Goal: Transaction & Acquisition: Purchase product/service

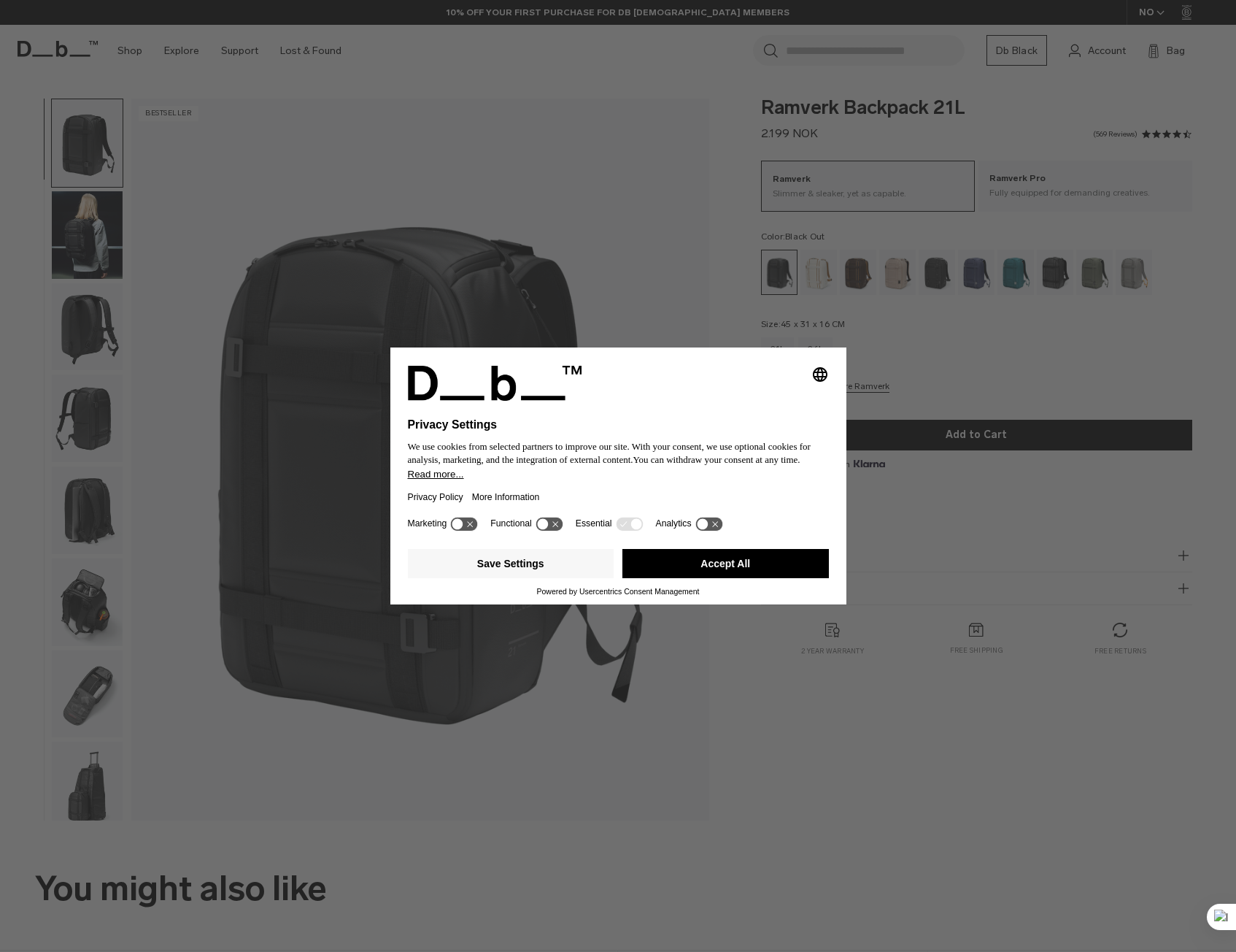
click at [726, 559] on button "Accept All" at bounding box center [726, 564] width 207 height 29
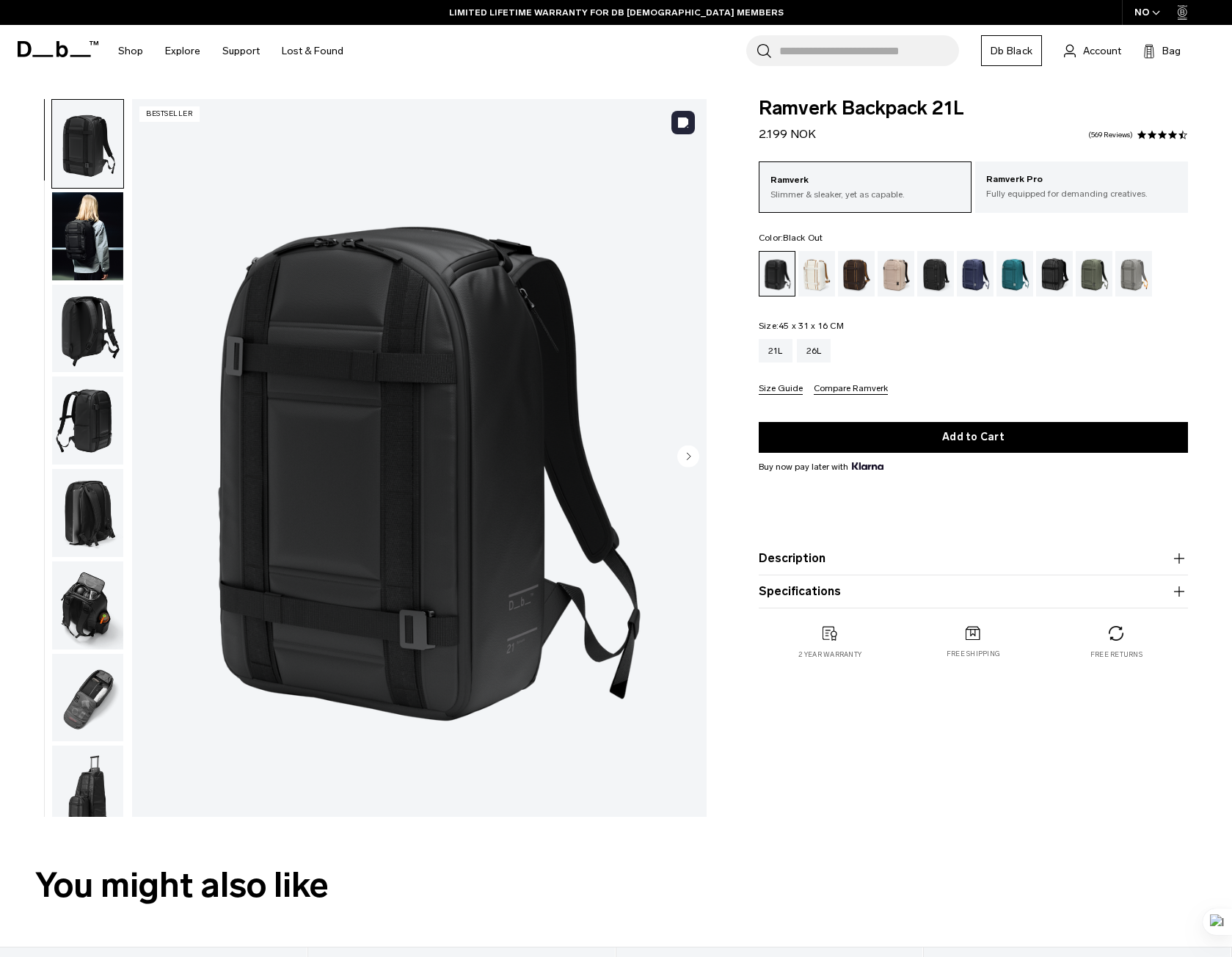
click at [436, 730] on img "1 / 8" at bounding box center [419, 457] width 574 height 718
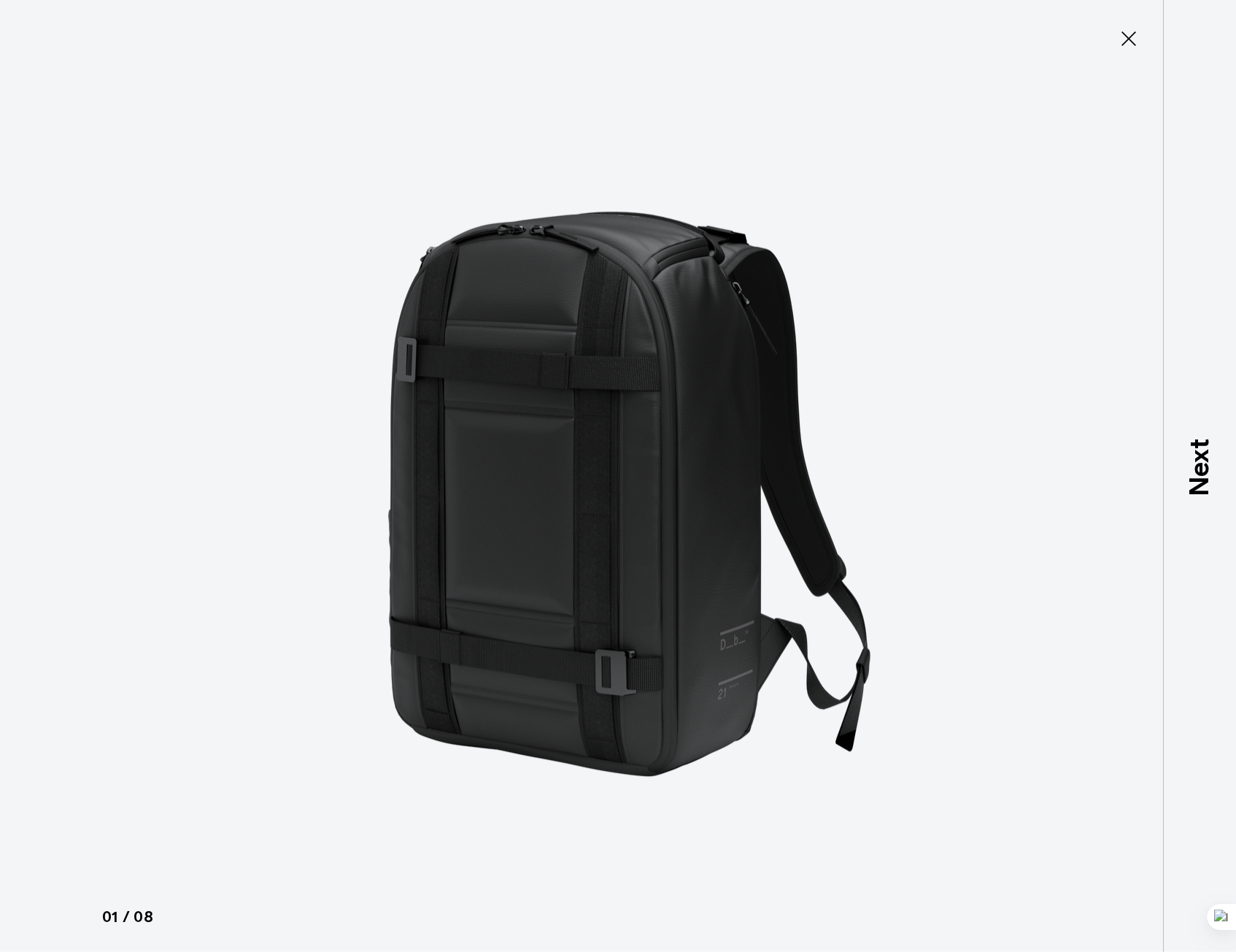
click at [1131, 32] on icon at bounding box center [1128, 38] width 23 height 23
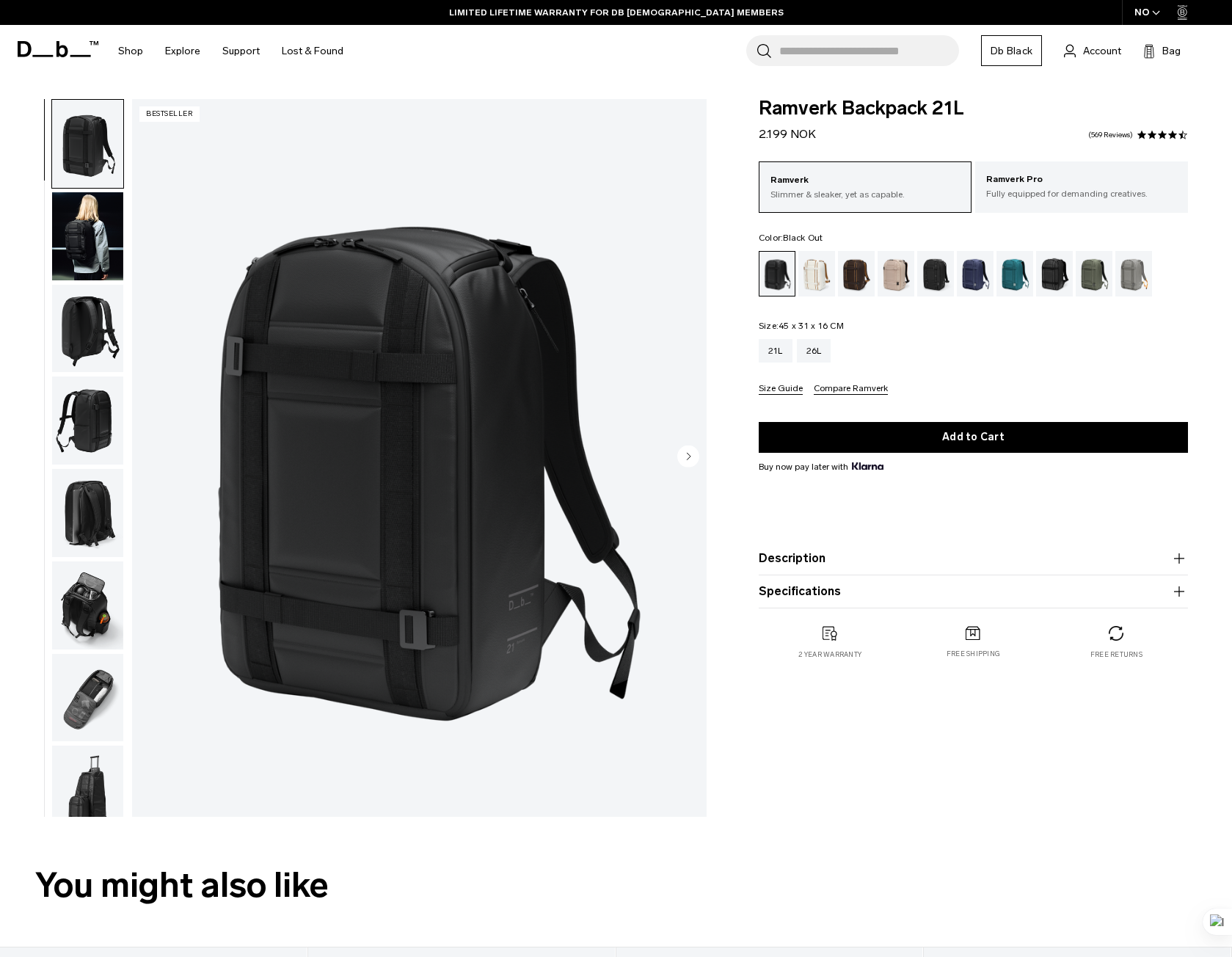
click at [101, 421] on img "button" at bounding box center [88, 420] width 71 height 88
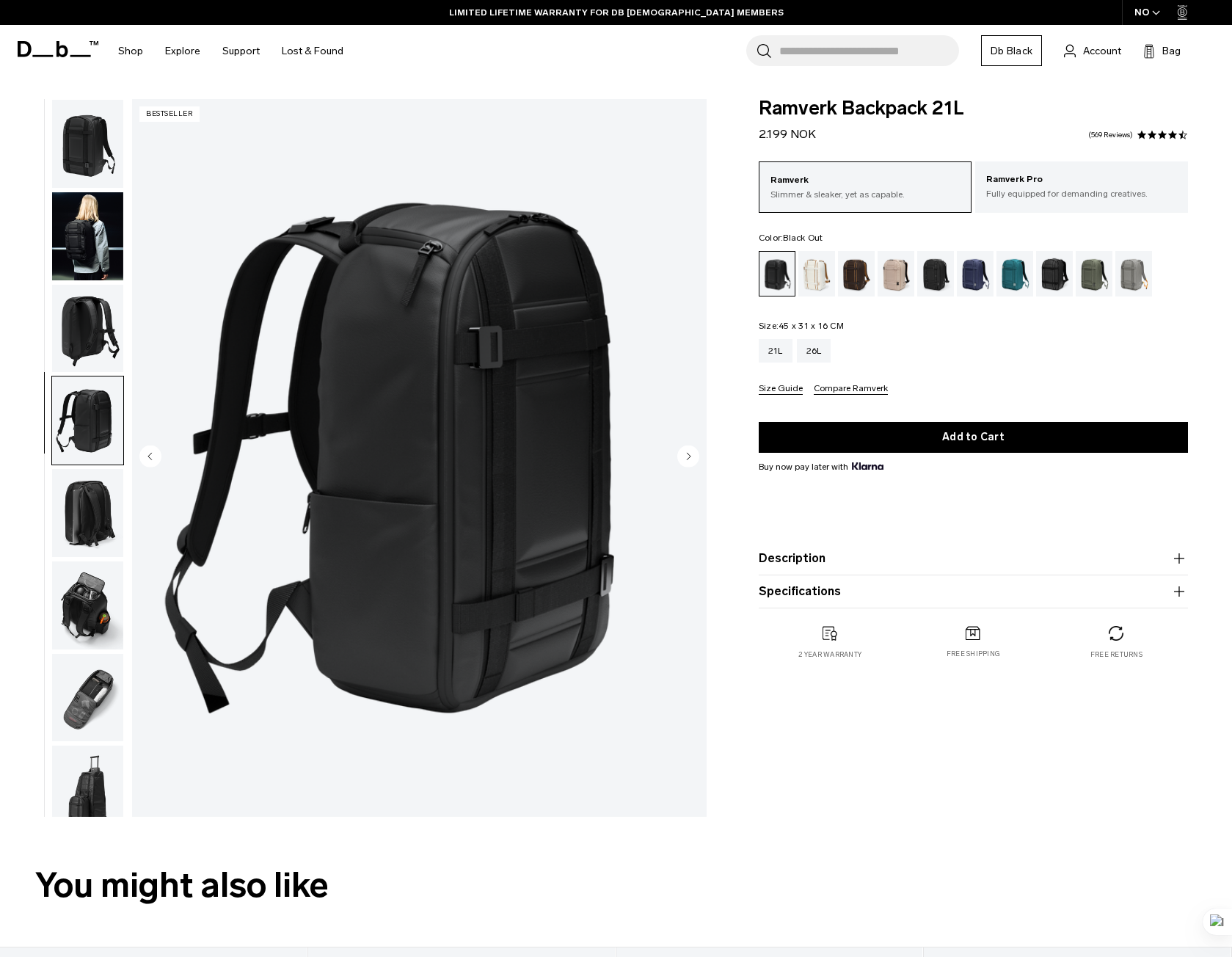
scroll to position [18, 0]
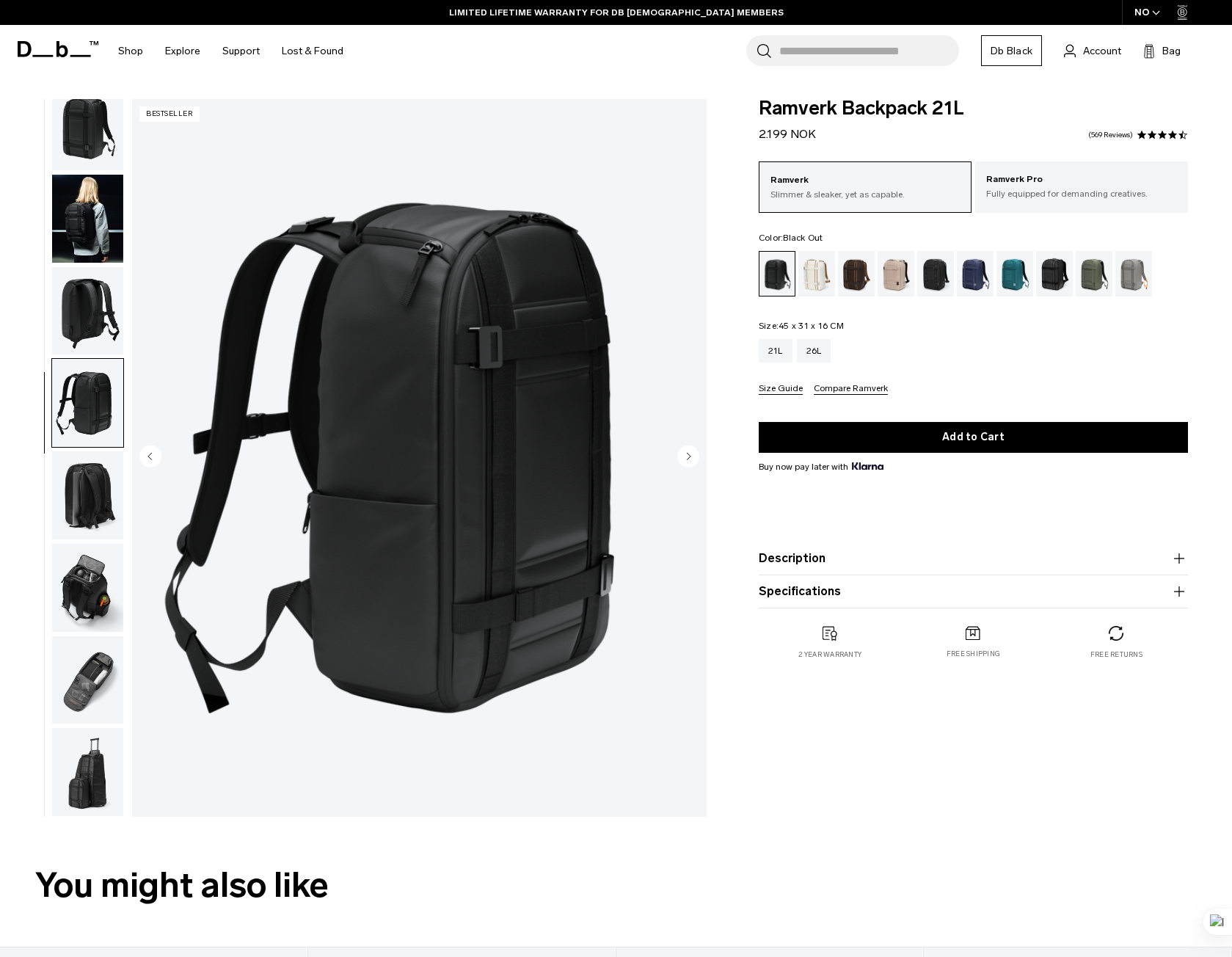
click at [83, 502] on img "button" at bounding box center [88, 495] width 71 height 88
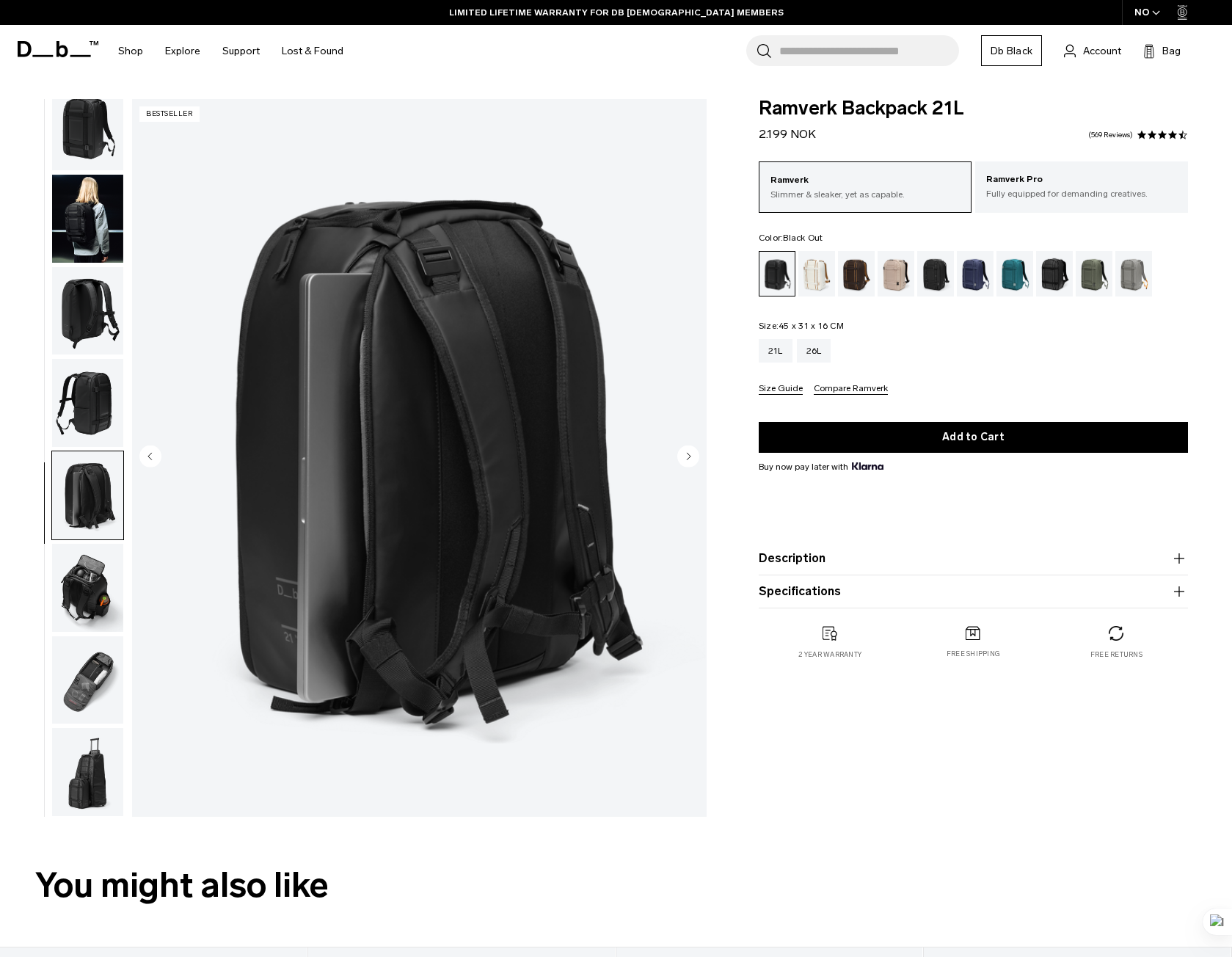
click at [87, 585] on img "button" at bounding box center [88, 587] width 71 height 88
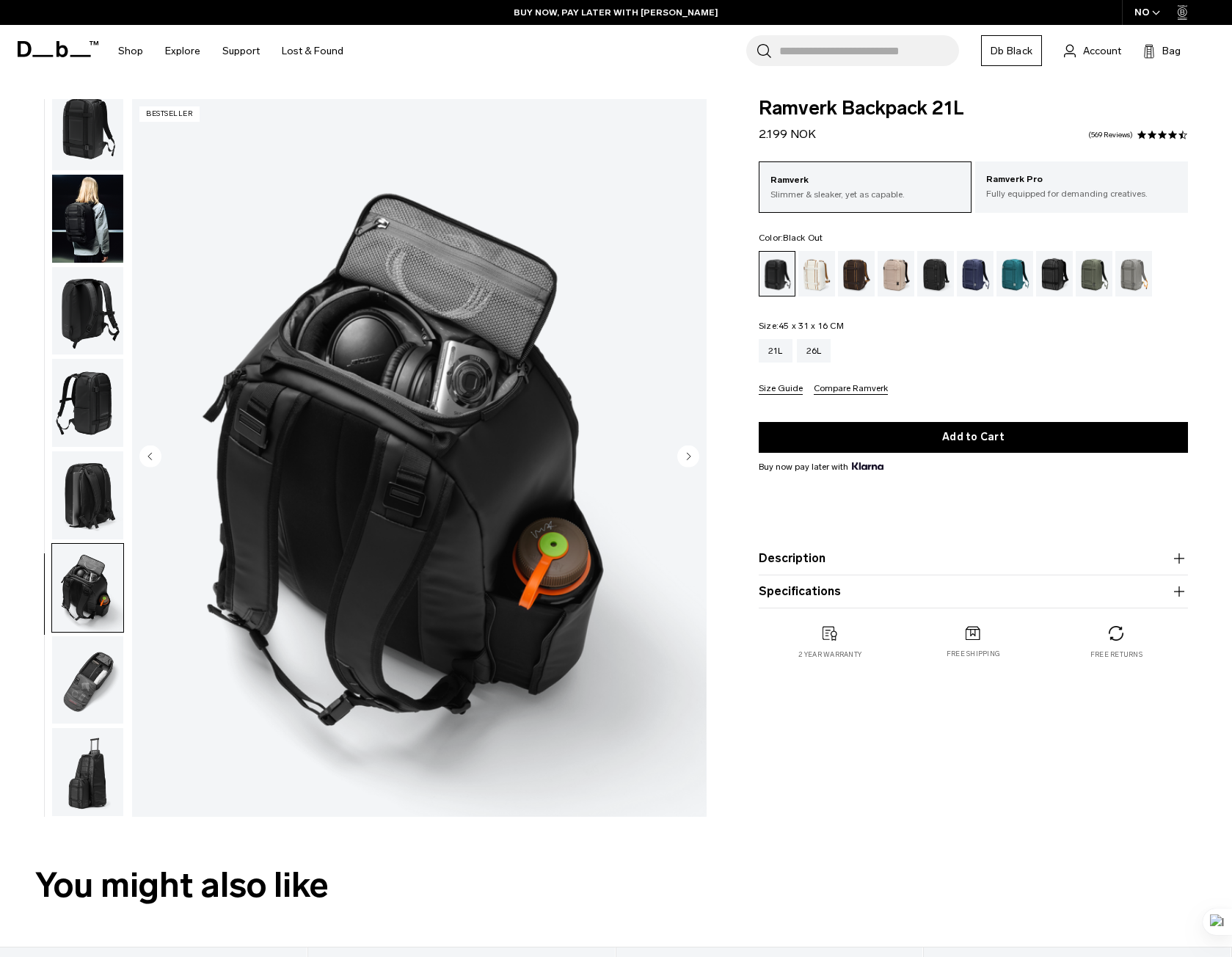
click at [88, 665] on img "button" at bounding box center [88, 680] width 71 height 88
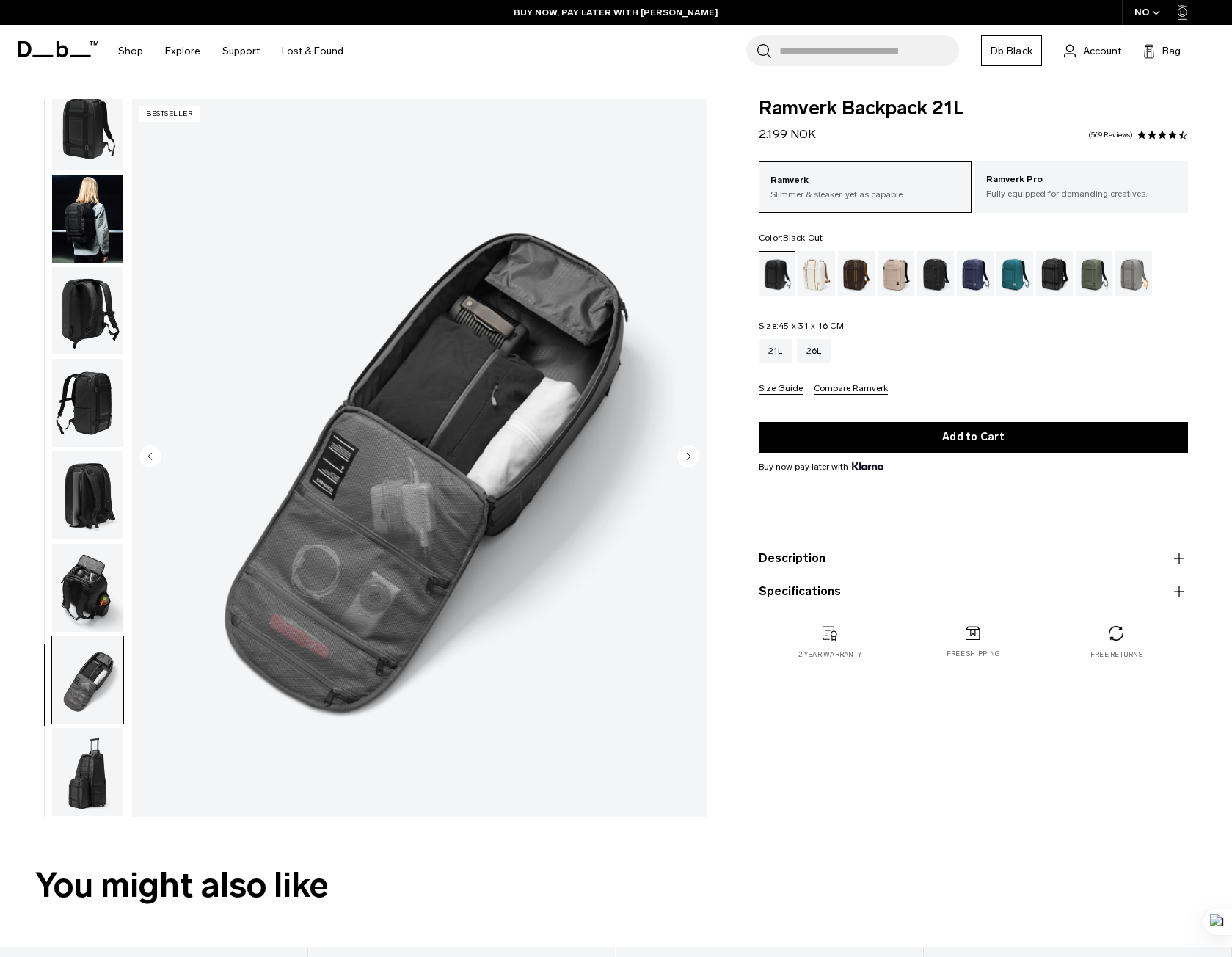
click at [88, 768] on img "button" at bounding box center [88, 772] width 71 height 88
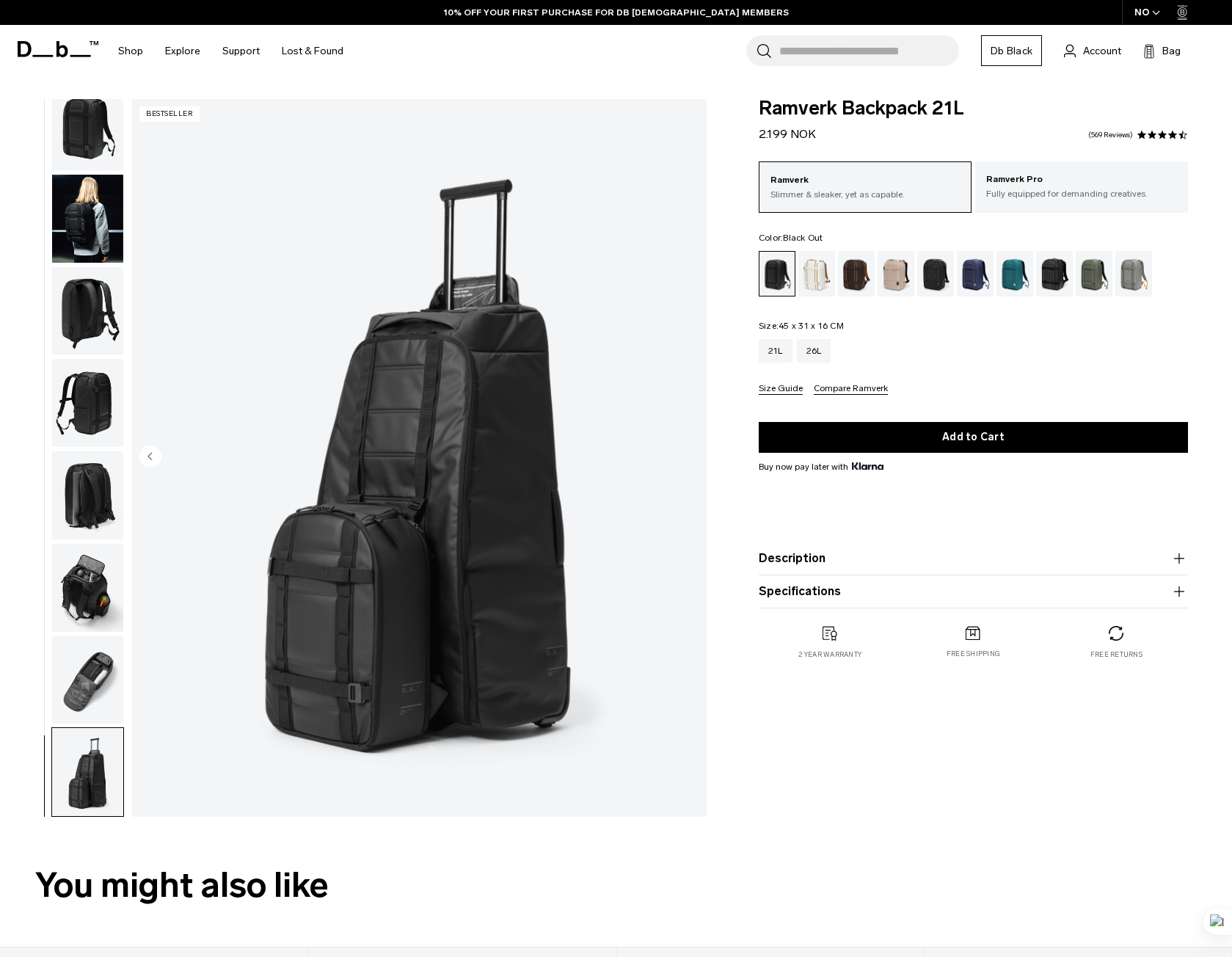
click at [102, 232] on img "button" at bounding box center [88, 218] width 71 height 88
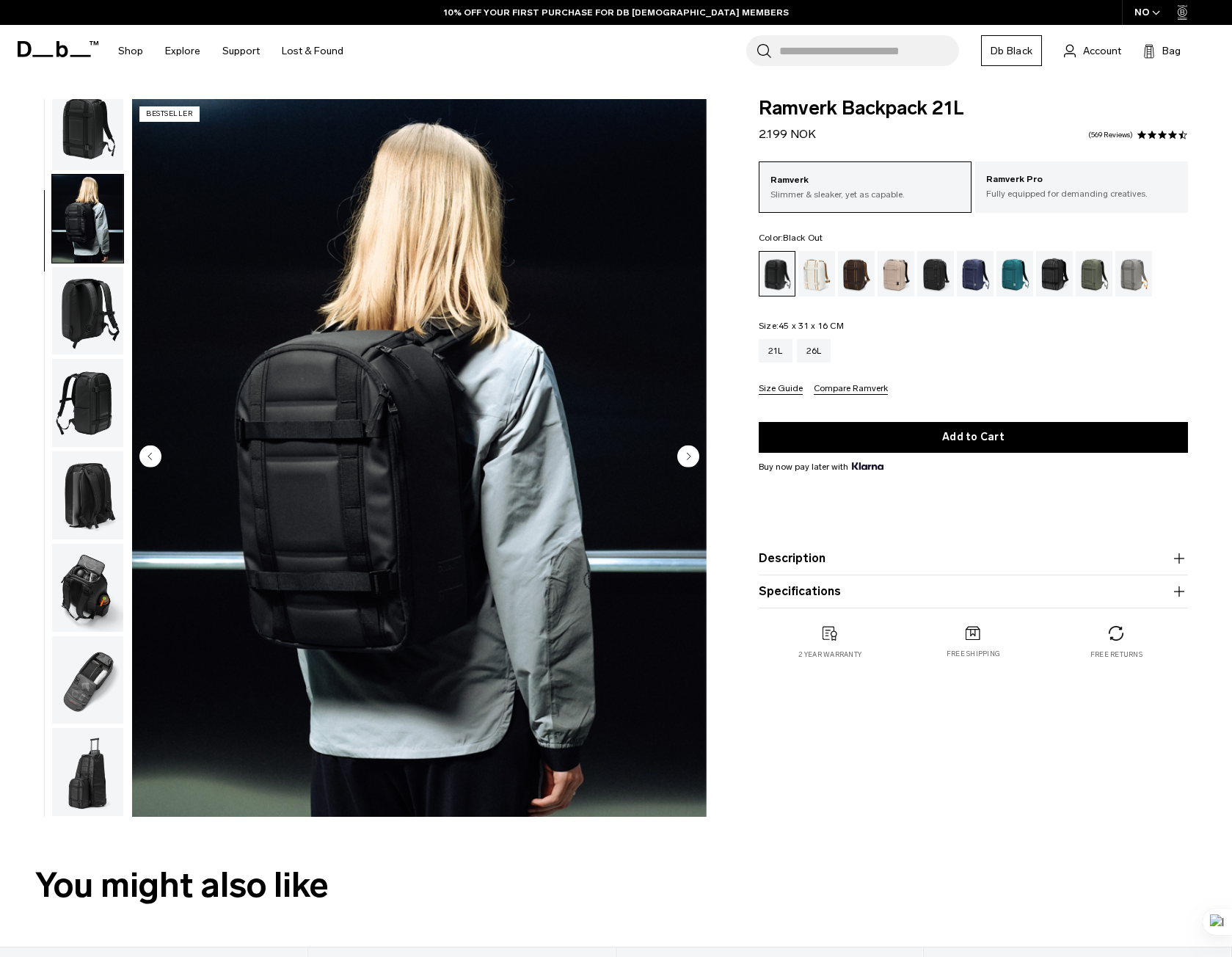
click at [94, 148] on img "button" at bounding box center [88, 126] width 71 height 88
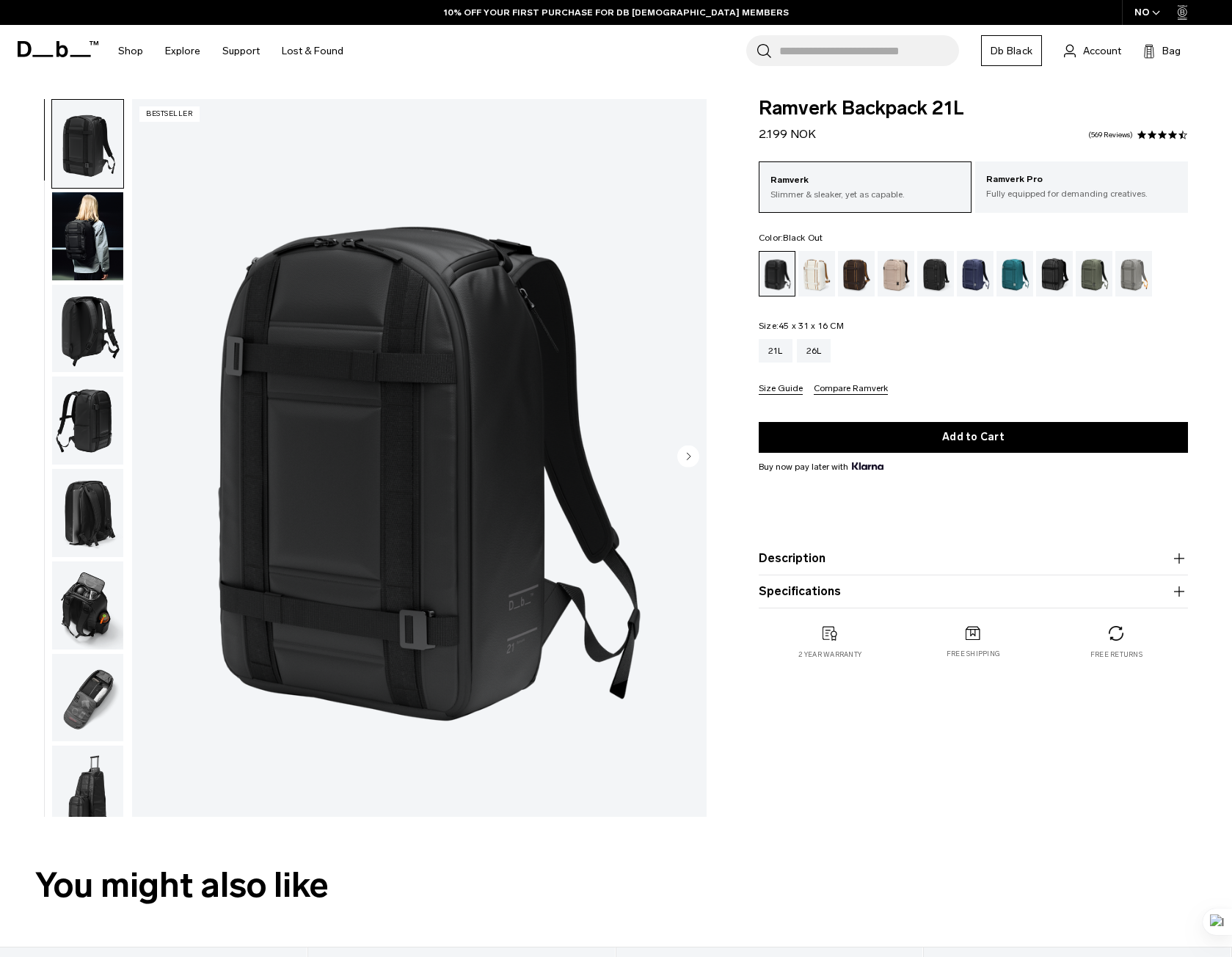
click at [95, 417] on img "button" at bounding box center [88, 420] width 71 height 88
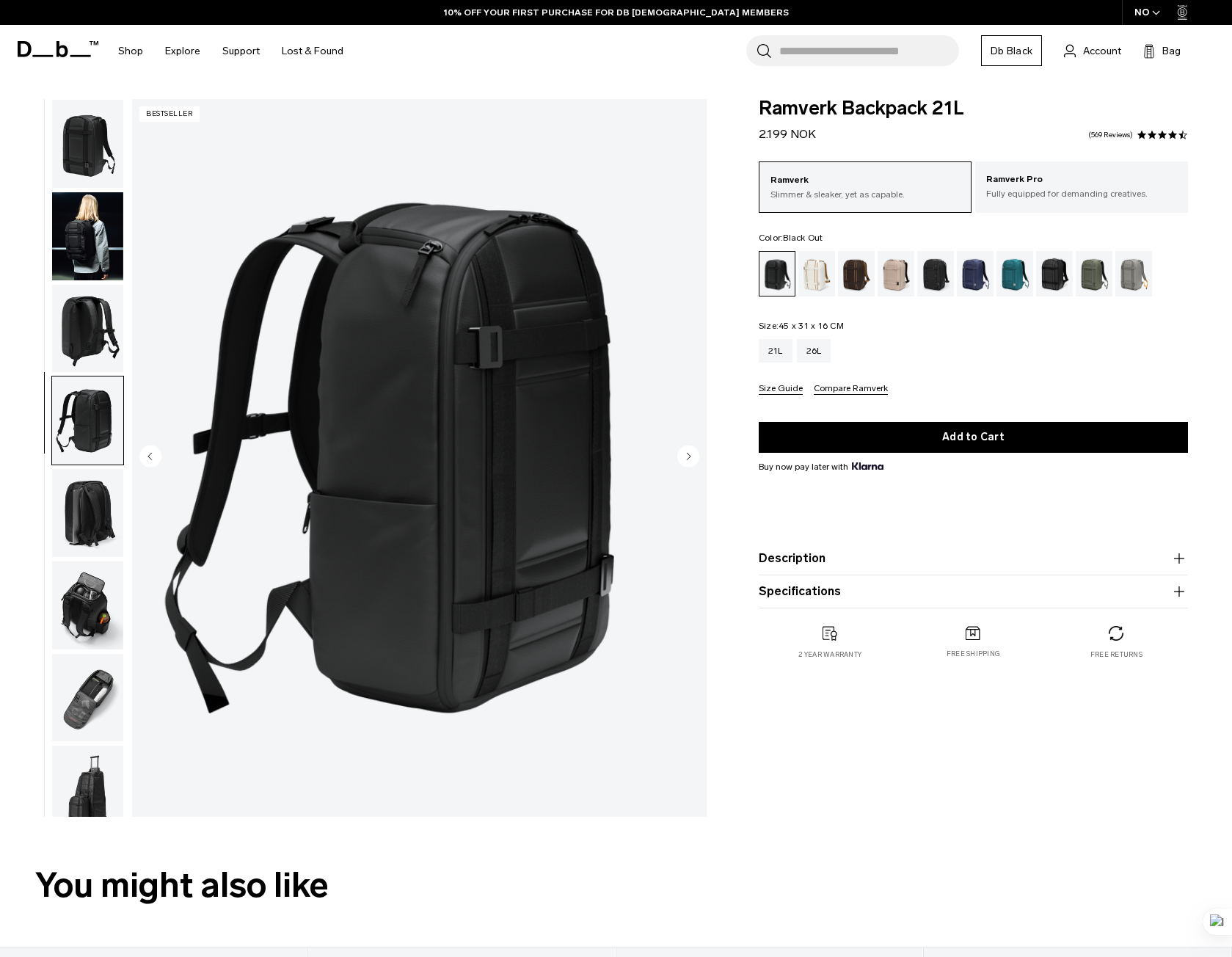
scroll to position [18, 0]
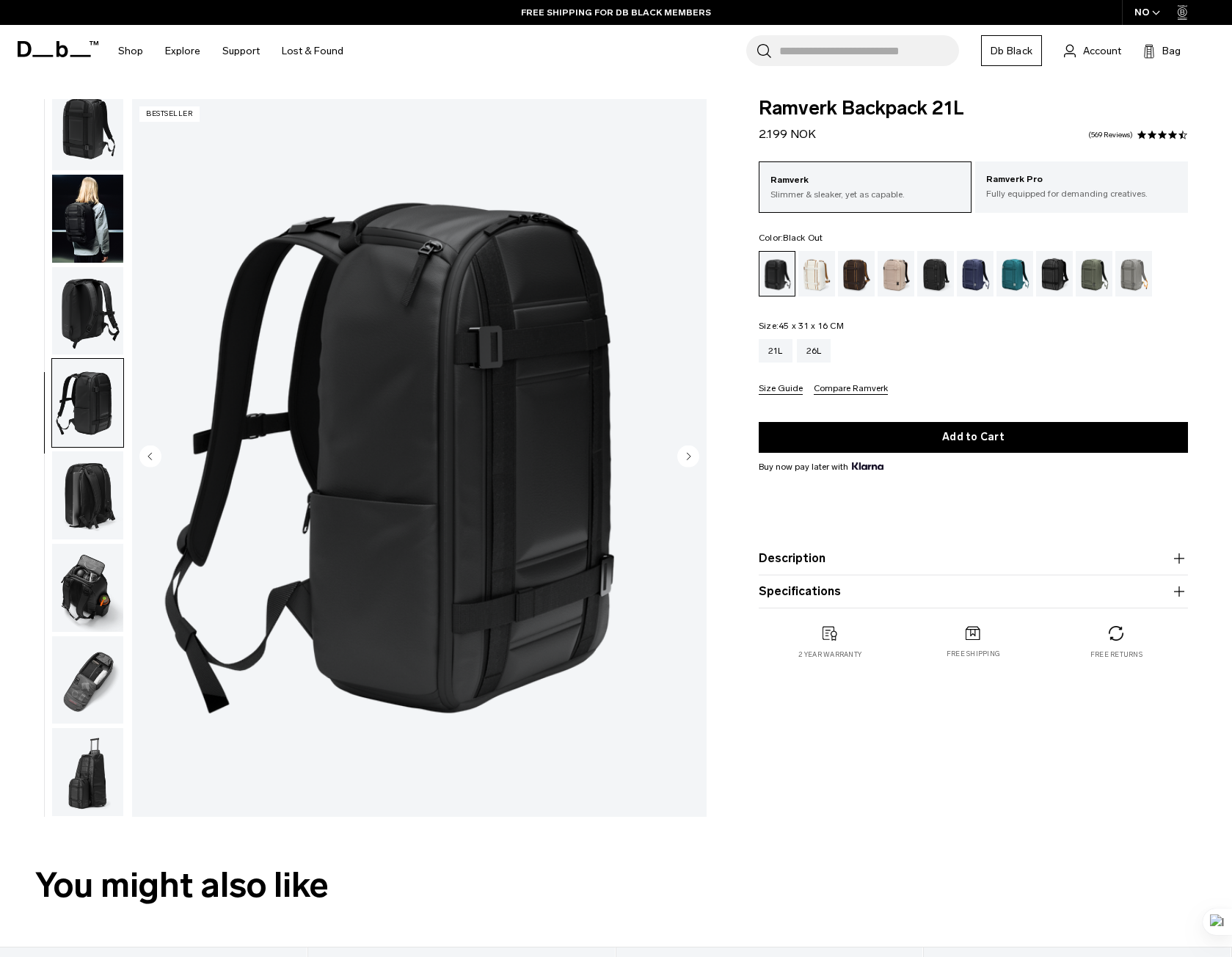
click at [80, 300] on img "button" at bounding box center [88, 311] width 71 height 88
